Goal: Task Accomplishment & Management: Use online tool/utility

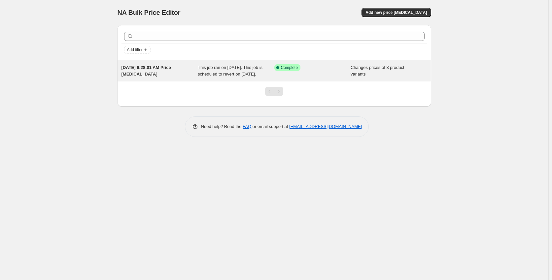
click at [225, 68] on span "This job ran on [DATE]. This job is scheduled to revert on [DATE]." at bounding box center [230, 71] width 65 height 12
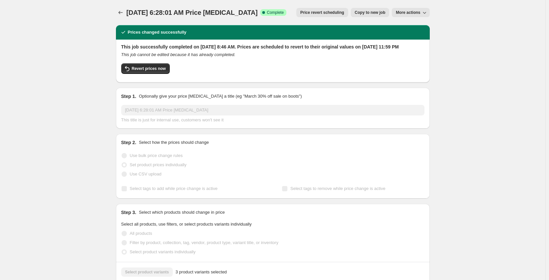
click at [402, 10] on span "More actions" at bounding box center [408, 12] width 24 height 5
click at [322, 13] on span "Price revert scheduling" at bounding box center [322, 12] width 44 height 5
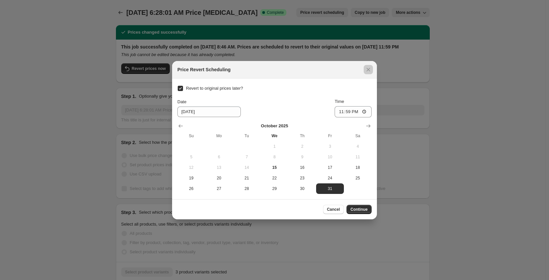
click at [316, 30] on div at bounding box center [274, 140] width 549 height 280
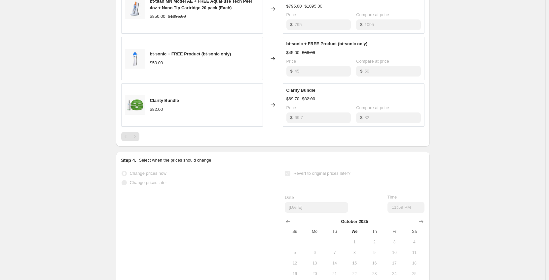
scroll to position [330, 0]
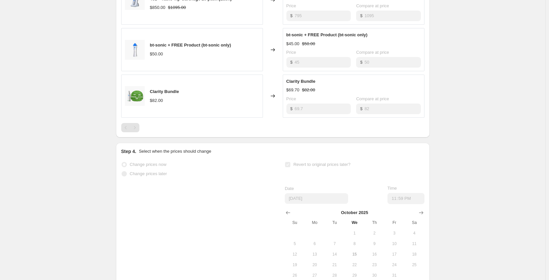
click at [290, 101] on div "Clarity Bundle $69.70 $82.00 Price $ 69.7 Compare at price $ 82" at bounding box center [353, 96] width 134 height 36
click at [301, 71] on div "bt-sonic + FREE Product (bt-sonic only) $45.00 $50.00 Price $ 45 Compare at pri…" at bounding box center [354, 49] width 142 height 43
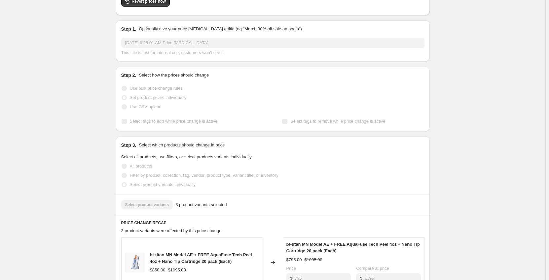
scroll to position [0, 0]
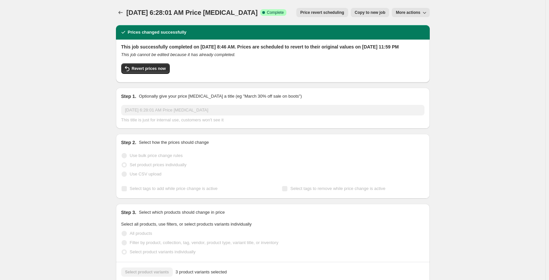
click at [408, 10] on span "More actions" at bounding box center [408, 12] width 24 height 5
click at [316, 23] on div "[DATE] 6:28:01 AM Price [MEDICAL_DATA]. This page is ready [DATE] 6:28:01 AM Pr…" at bounding box center [273, 12] width 314 height 25
click at [334, 12] on span "Price revert scheduling" at bounding box center [322, 12] width 44 height 5
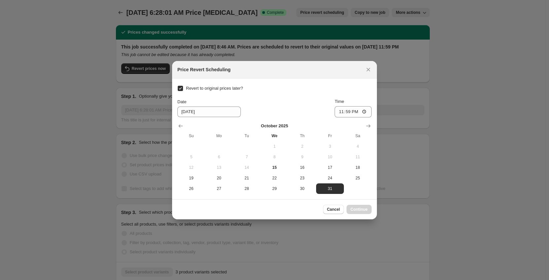
drag, startPoint x: 367, startPoint y: 66, endPoint x: 335, endPoint y: 69, distance: 31.5
click at [367, 66] on icon "Close" at bounding box center [368, 69] width 7 height 7
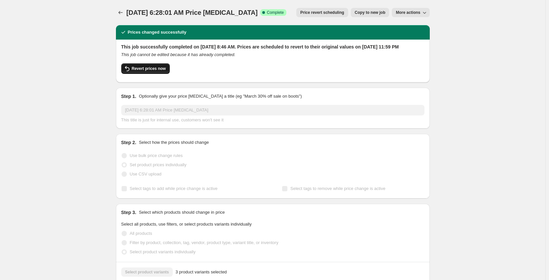
click at [143, 72] on button "Revert prices now" at bounding box center [145, 68] width 49 height 11
checkbox input "false"
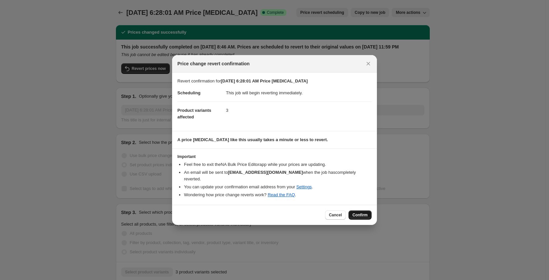
click at [363, 213] on span "Confirm" at bounding box center [359, 215] width 15 height 5
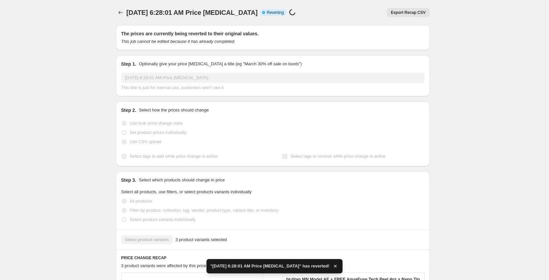
checkbox input "true"
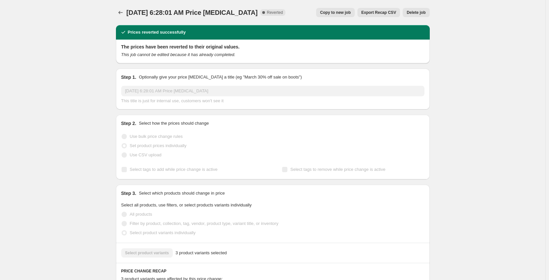
click at [416, 12] on span "Delete job" at bounding box center [415, 12] width 19 height 5
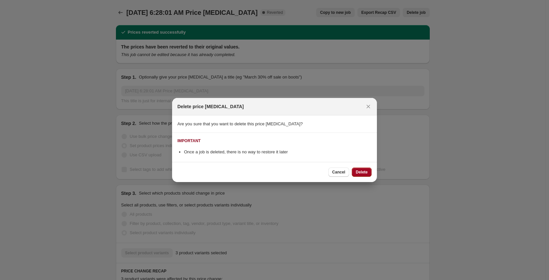
click at [361, 175] on span "Delete" at bounding box center [362, 172] width 12 height 5
